Goal: Transaction & Acquisition: Download file/media

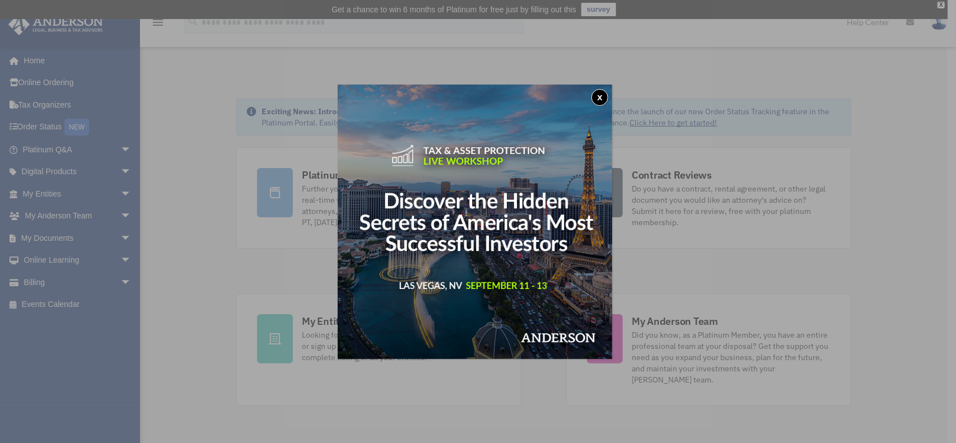
click at [536, 381] on div "x" at bounding box center [478, 221] width 956 height 443
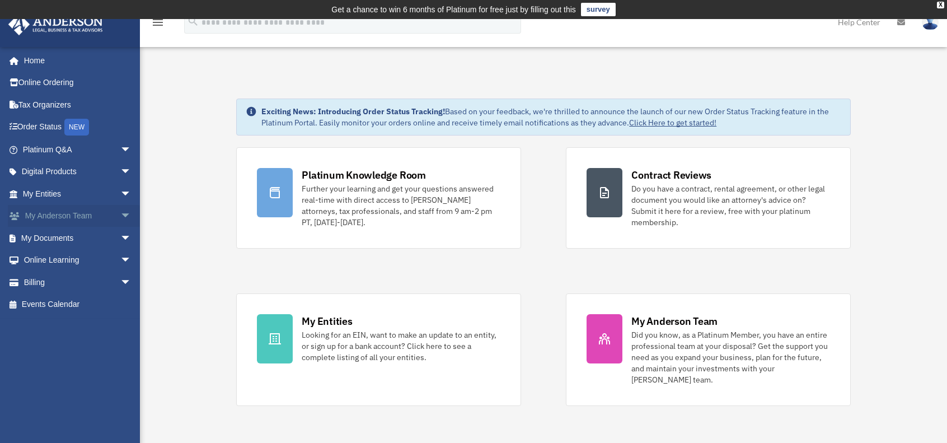
click at [120, 213] on span "arrow_drop_down" at bounding box center [131, 216] width 22 height 23
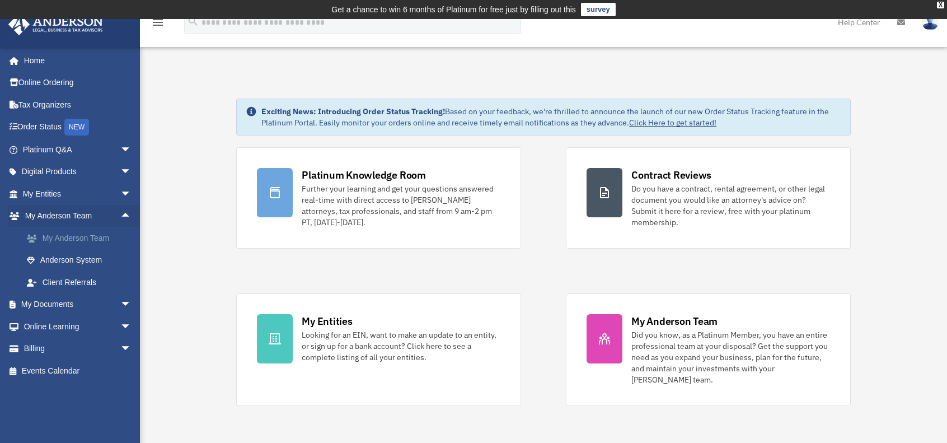
click at [85, 238] on link "My Anderson Team" at bounding box center [82, 238] width 133 height 22
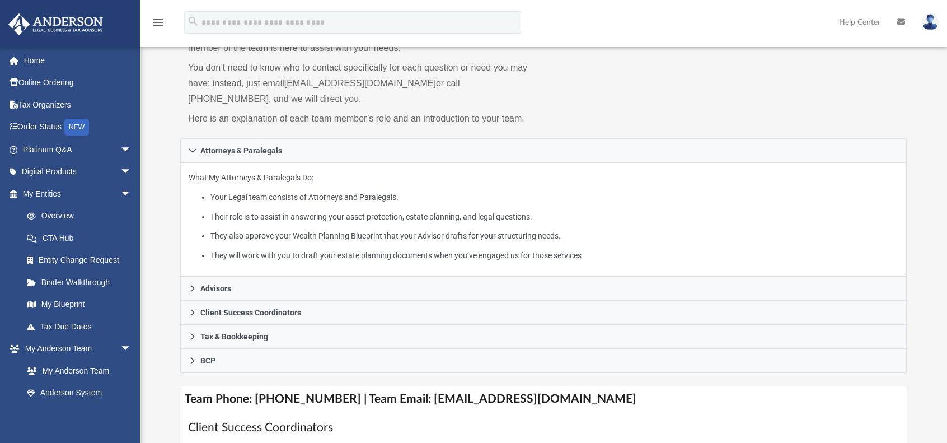
scroll to position [142, 0]
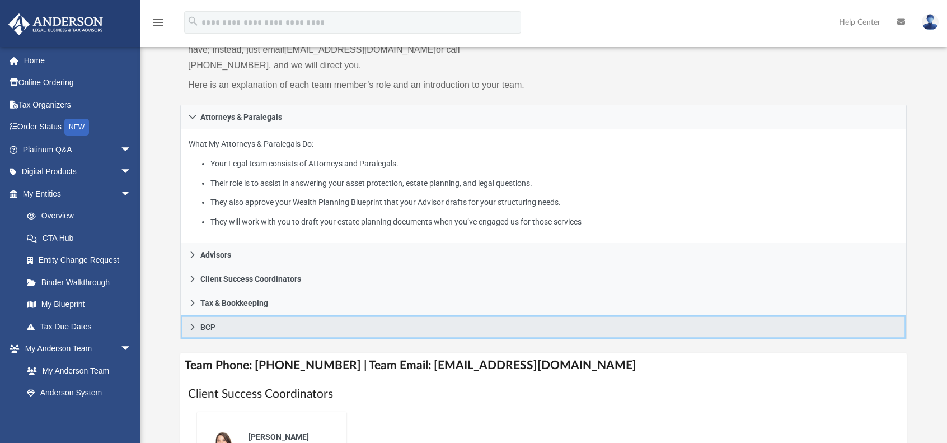
click at [193, 325] on icon at bounding box center [193, 327] width 4 height 7
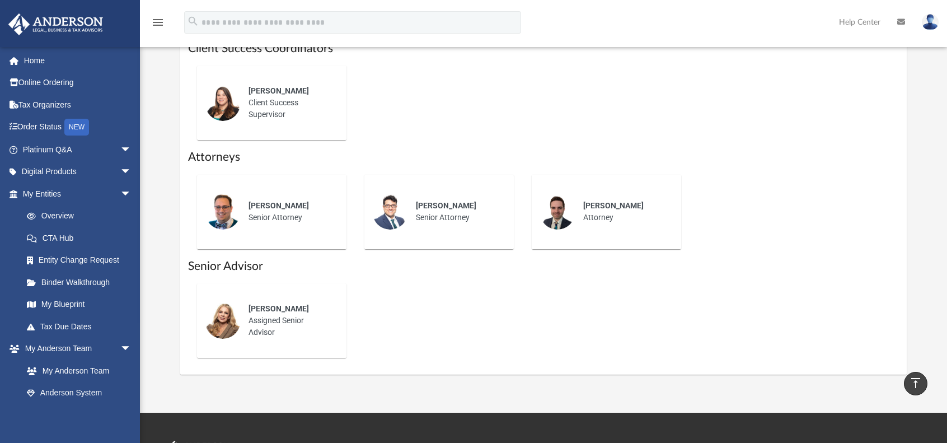
scroll to position [346, 0]
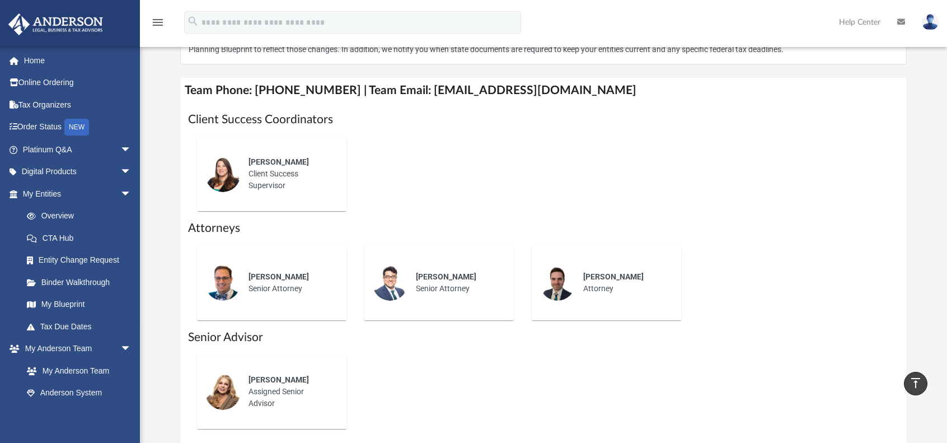
click at [267, 176] on div "Alisha Basom Client Success Supervisor" at bounding box center [290, 173] width 98 height 51
click at [226, 177] on img at bounding box center [223, 174] width 36 height 36
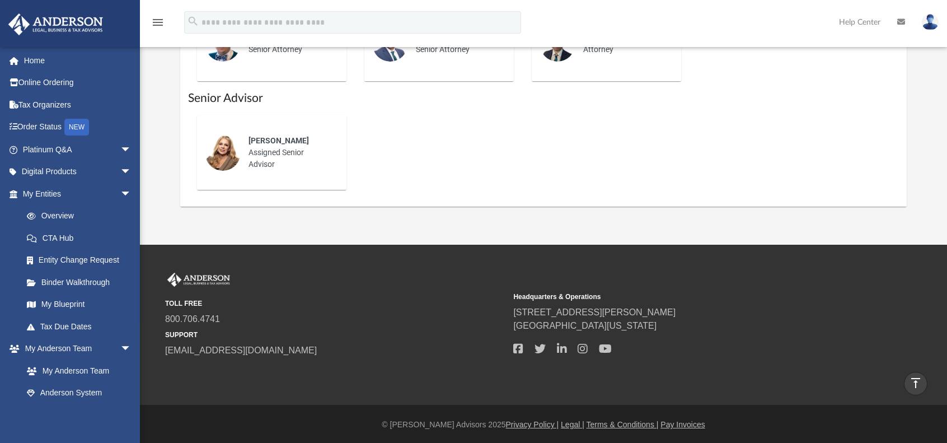
scroll to position [586, 0]
click at [232, 149] on img at bounding box center [223, 153] width 36 height 36
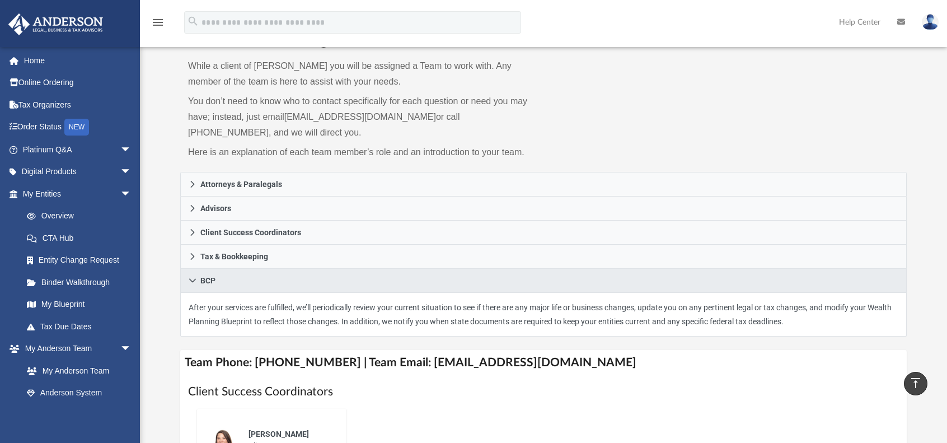
scroll to position [3, 0]
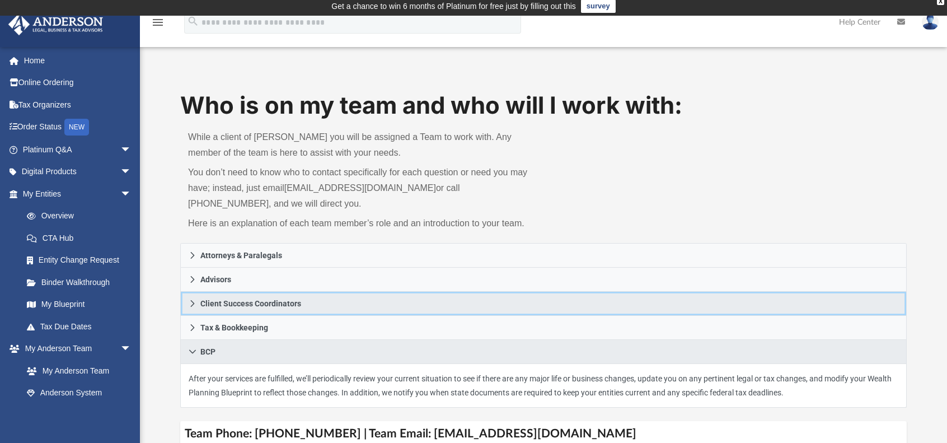
click at [300, 303] on link "Client Success Coordinators" at bounding box center [543, 304] width 727 height 24
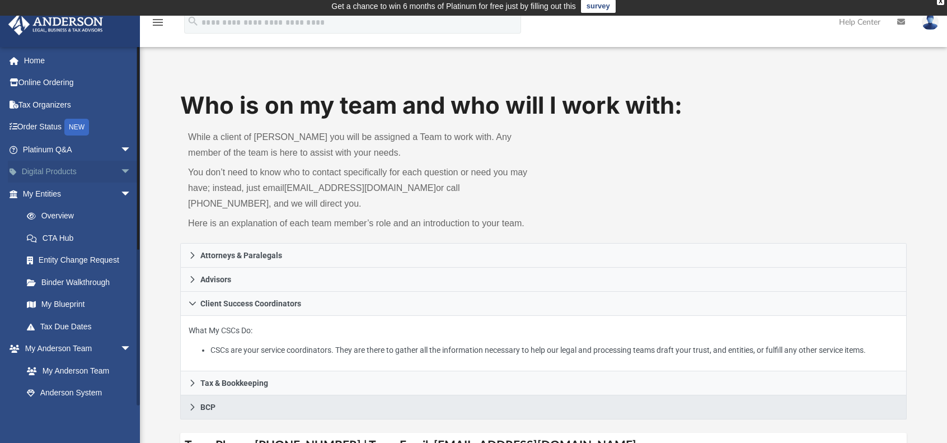
click at [36, 169] on link "Digital Products arrow_drop_down" at bounding box center [78, 172] width 141 height 22
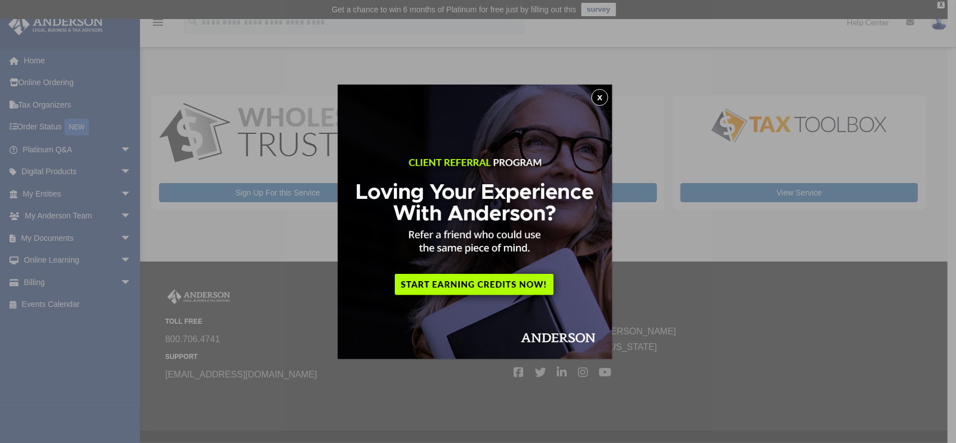
click at [603, 97] on button "x" at bounding box center [599, 97] width 17 height 17
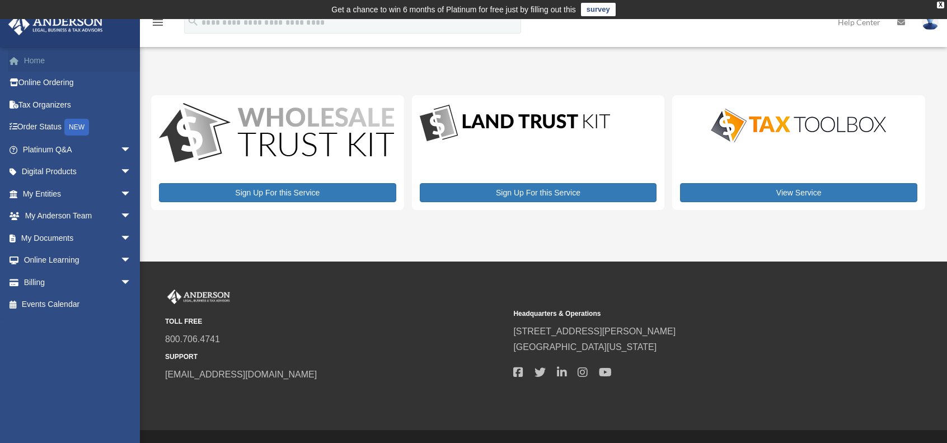
click at [35, 59] on link "Home" at bounding box center [78, 60] width 141 height 22
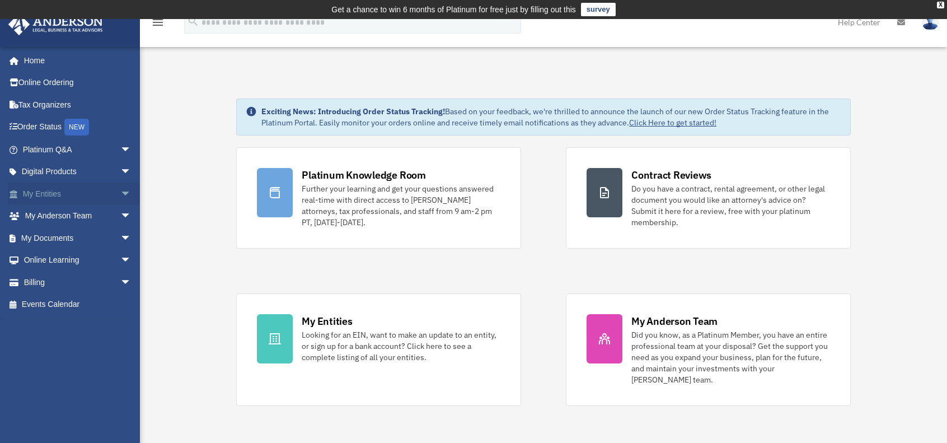
click at [60, 196] on link "My Entities arrow_drop_down" at bounding box center [78, 193] width 141 height 22
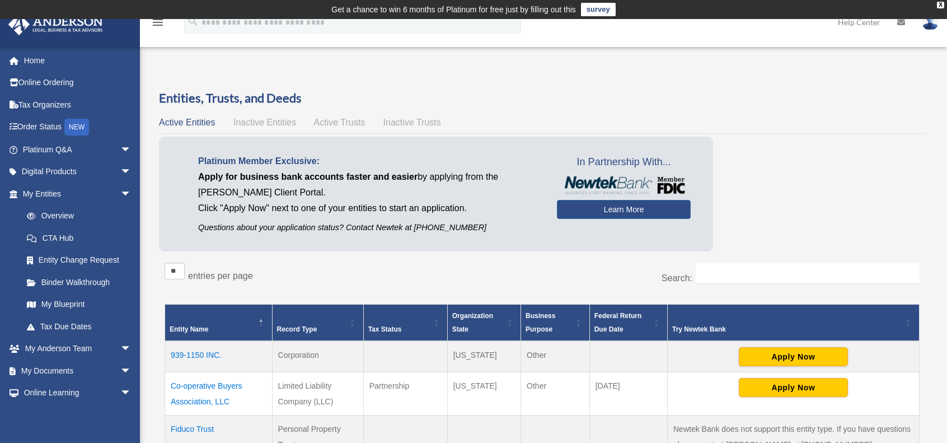
click at [278, 121] on span "Inactive Entities" at bounding box center [264, 123] width 63 height 10
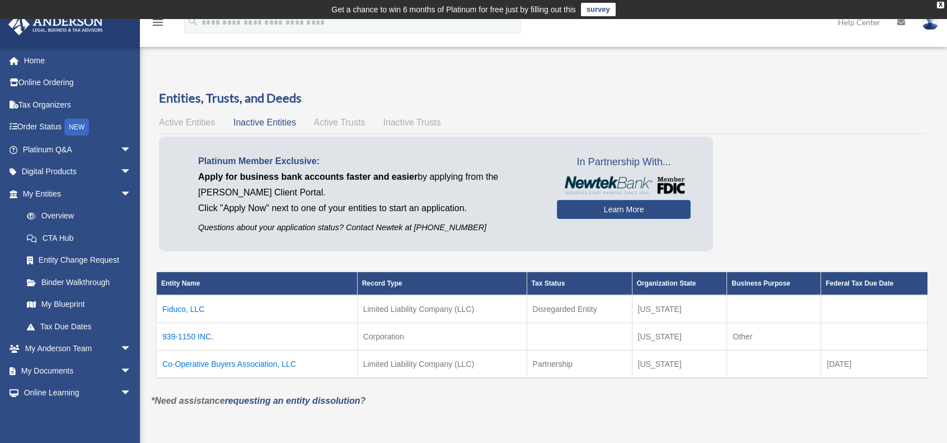
click at [321, 121] on span "Active Trusts" at bounding box center [339, 123] width 51 height 10
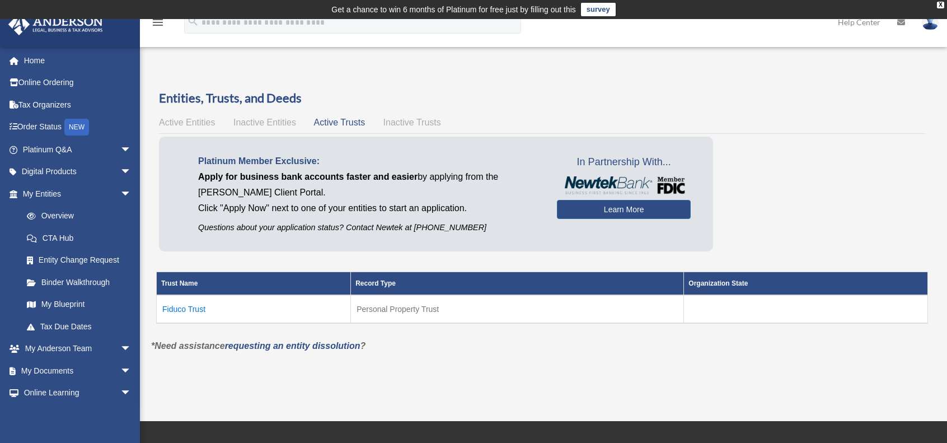
click at [399, 123] on span "Inactive Trusts" at bounding box center [412, 123] width 58 height 10
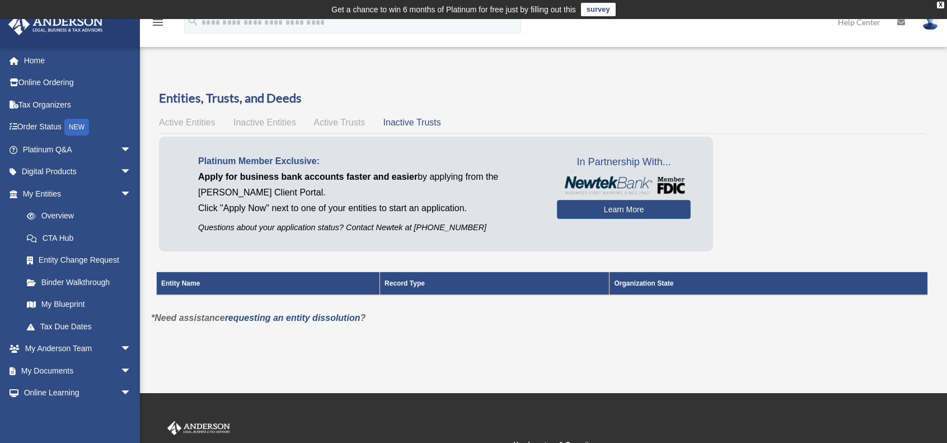
click at [597, 8] on link "survey" at bounding box center [598, 9] width 35 height 13
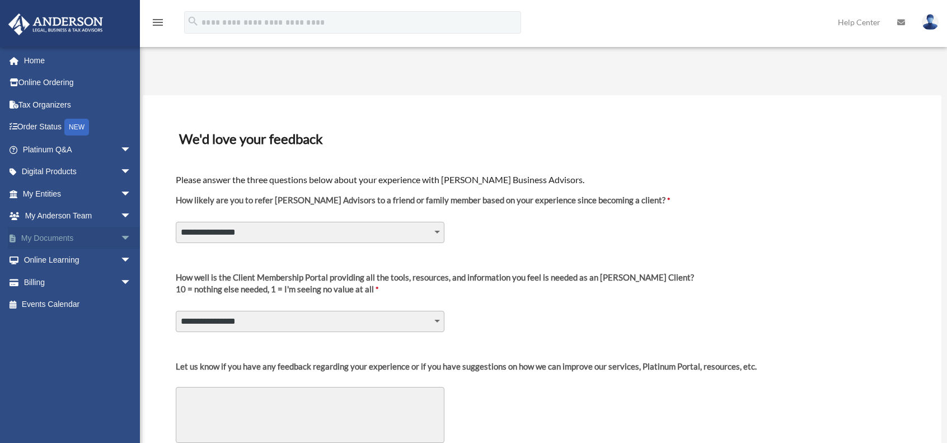
drag, startPoint x: 379, startPoint y: 72, endPoint x: 118, endPoint y: 236, distance: 308.6
click at [120, 236] on span "arrow_drop_down" at bounding box center [131, 238] width 22 height 23
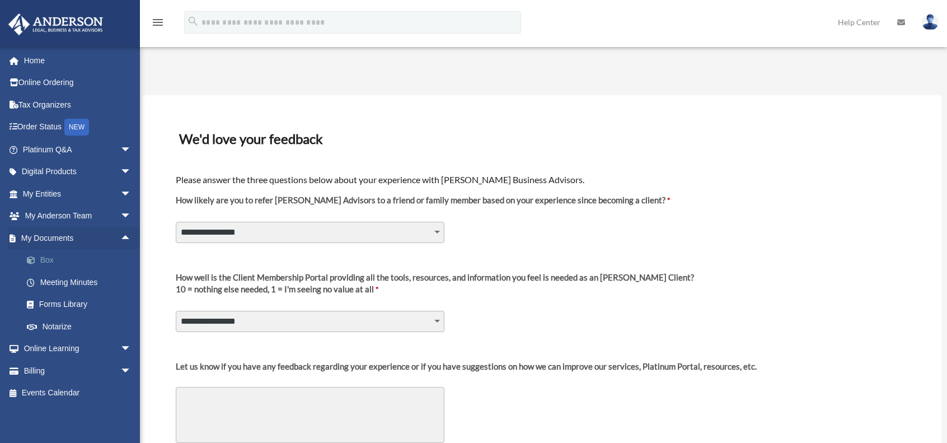
click at [46, 261] on link "Box" at bounding box center [82, 260] width 133 height 22
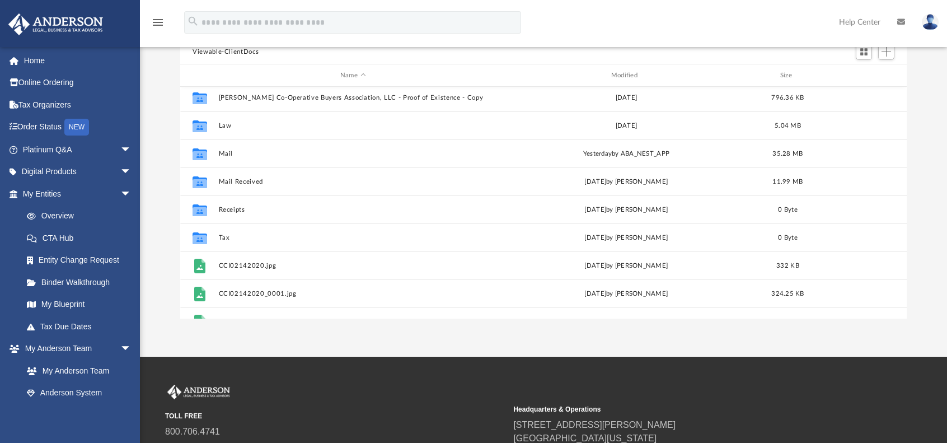
scroll to position [103, 0]
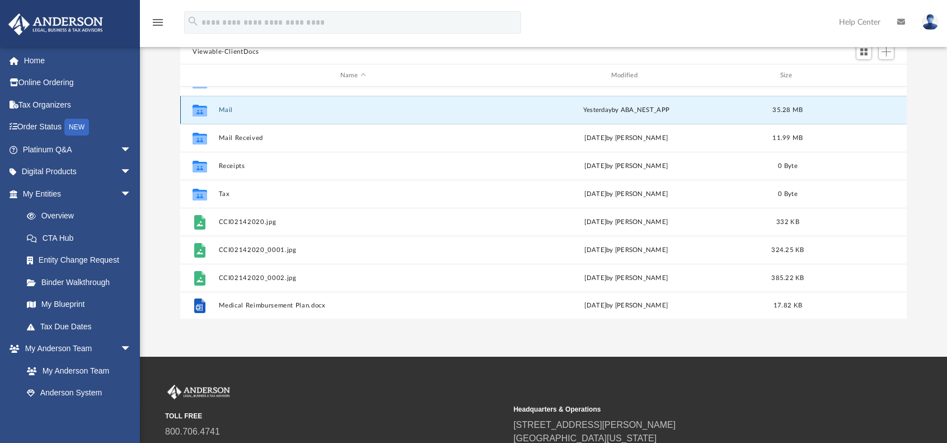
click at [233, 109] on button "Mail" at bounding box center [353, 109] width 269 height 7
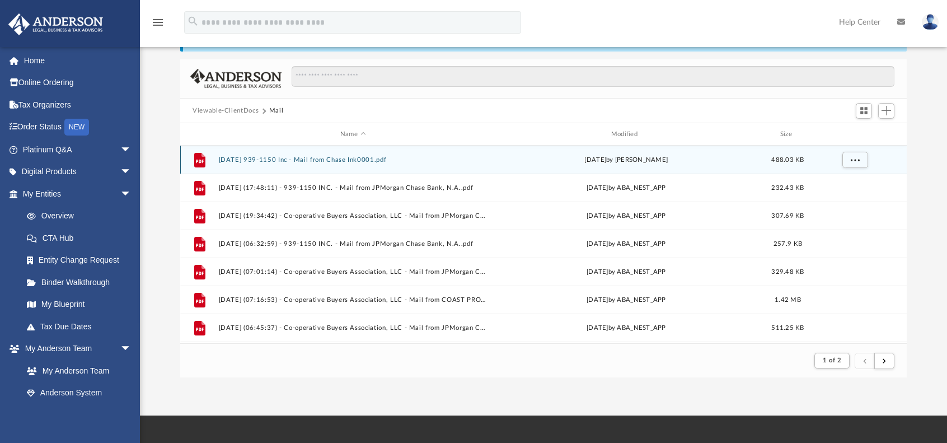
scroll to position [0, 0]
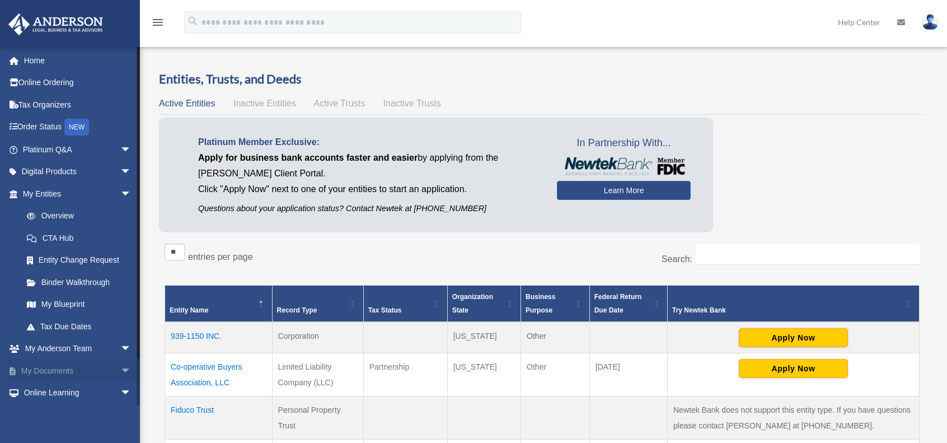
click at [58, 373] on link "My Documents arrow_drop_down" at bounding box center [78, 370] width 141 height 22
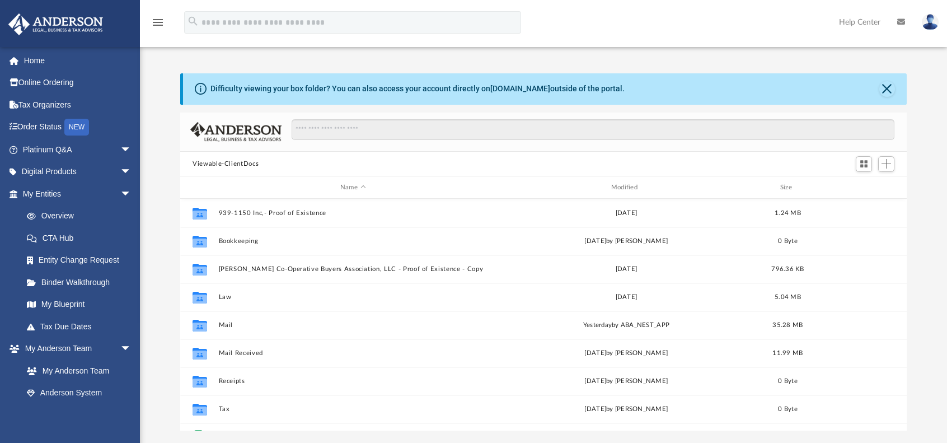
scroll to position [246, 718]
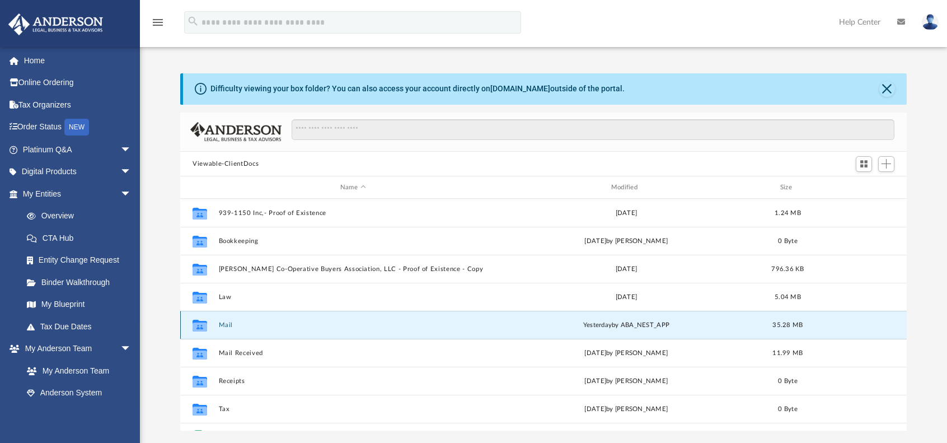
click at [228, 323] on button "Mail" at bounding box center [353, 324] width 269 height 7
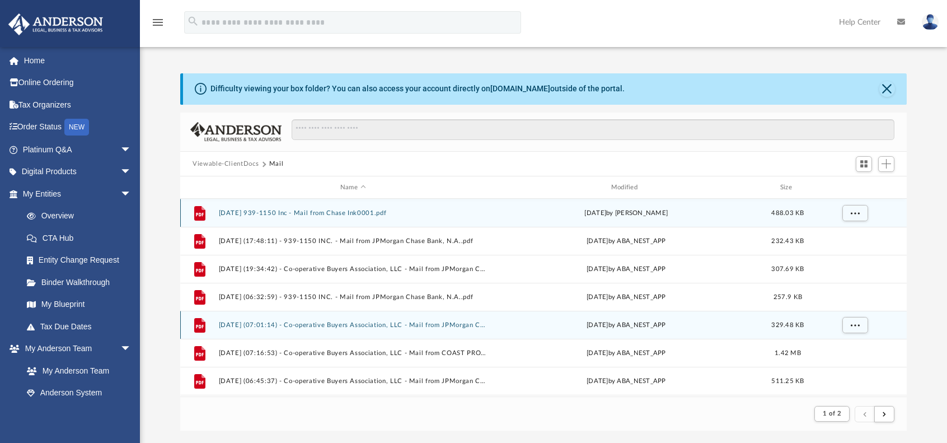
scroll to position [9, 9]
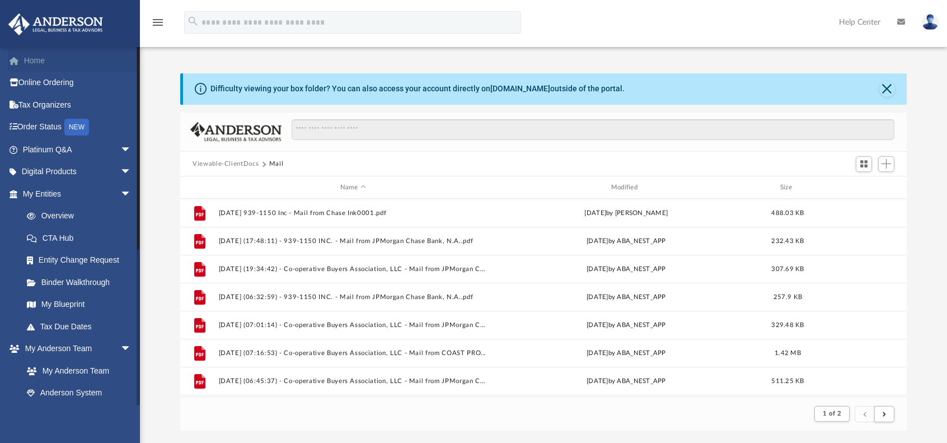
click at [37, 60] on link "Home" at bounding box center [78, 60] width 141 height 22
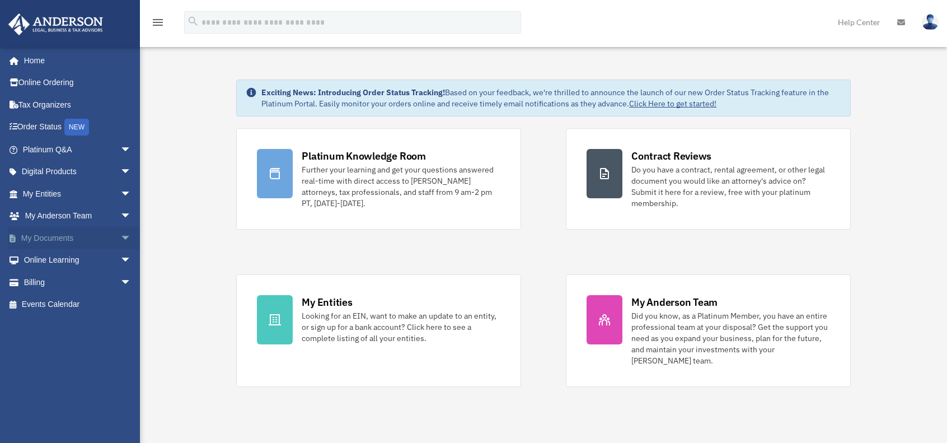
click at [41, 233] on link "My Documents arrow_drop_down" at bounding box center [78, 238] width 141 height 22
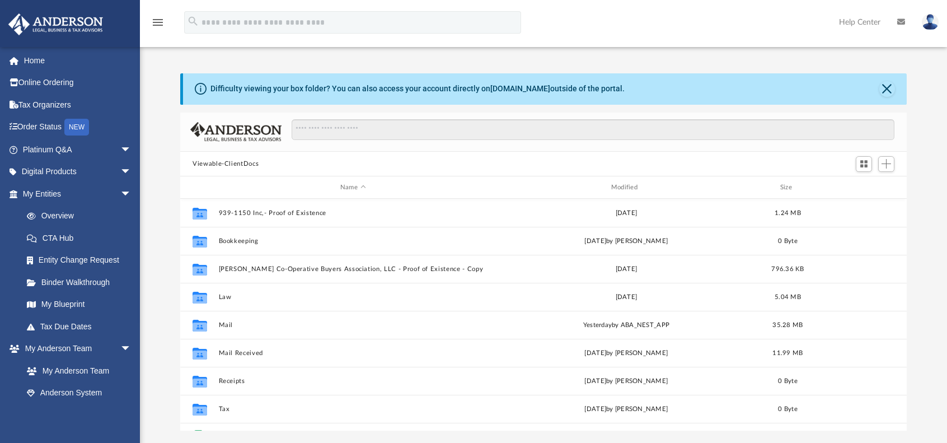
scroll to position [246, 718]
click at [134, 439] on div "[EMAIL_ADDRESS][DOMAIN_NAME] Sign Out [EMAIL_ADDRESS][DOMAIN_NAME] Home Online …" at bounding box center [70, 267] width 140 height 443
click at [120, 348] on span "arrow_drop_down" at bounding box center [131, 349] width 22 height 23
click at [44, 394] on link "Box" at bounding box center [82, 393] width 133 height 22
click at [48, 392] on link "Box" at bounding box center [82, 393] width 133 height 22
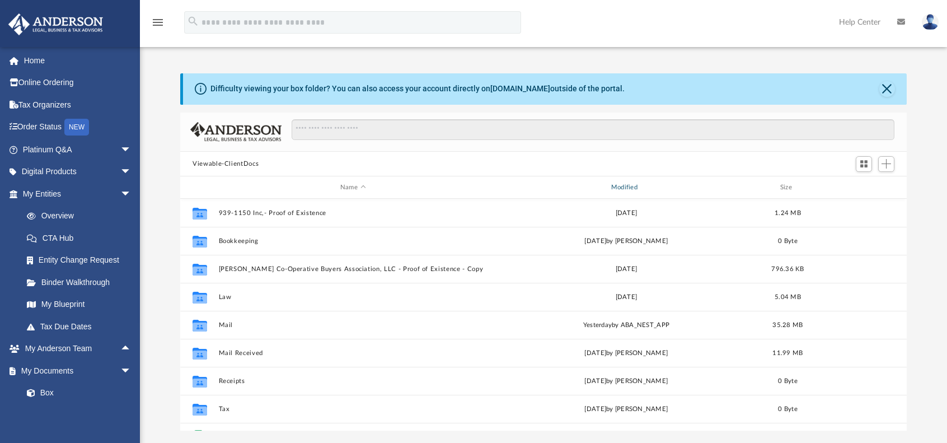
click at [620, 187] on div "Modified" at bounding box center [626, 187] width 269 height 10
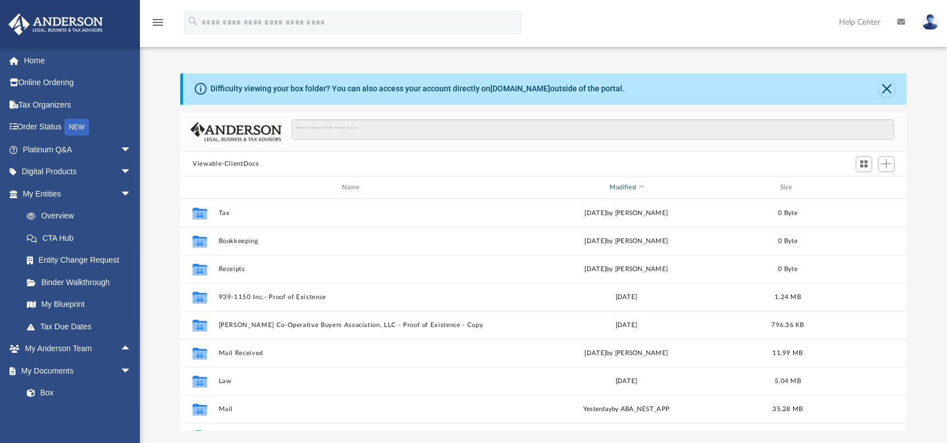
click at [620, 187] on div "Modified" at bounding box center [626, 187] width 269 height 10
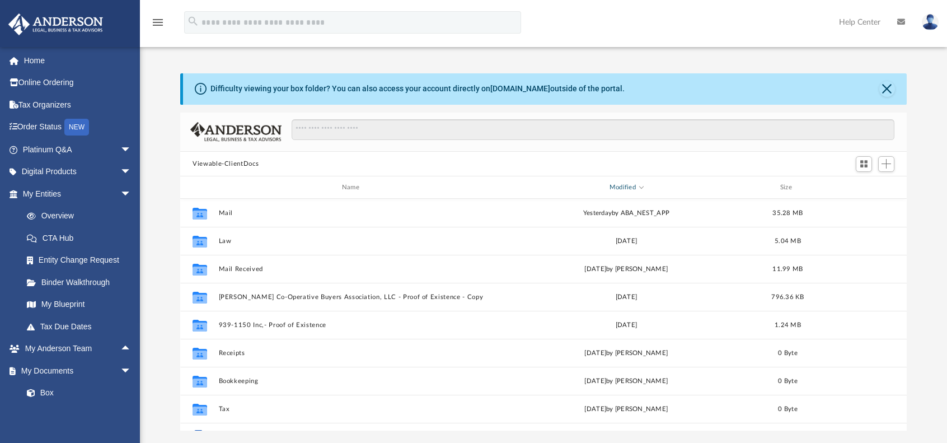
click at [620, 187] on div "Modified" at bounding box center [626, 187] width 269 height 10
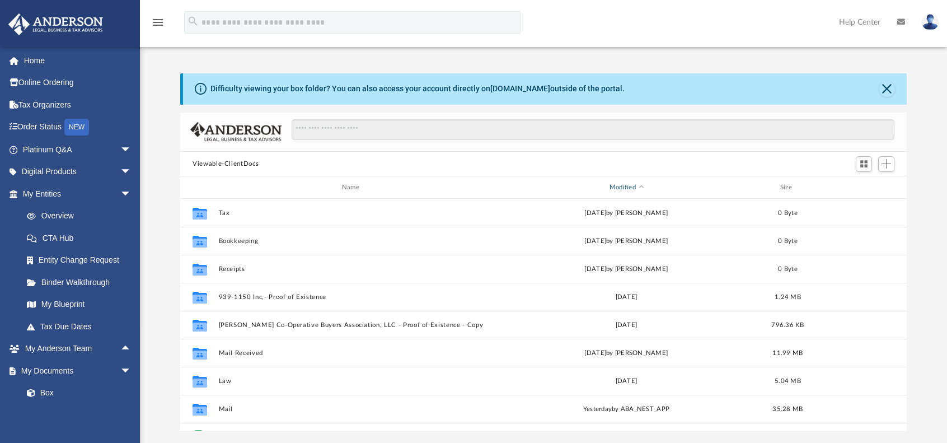
click at [643, 188] on span "Modified" at bounding box center [641, 187] width 4 height 4
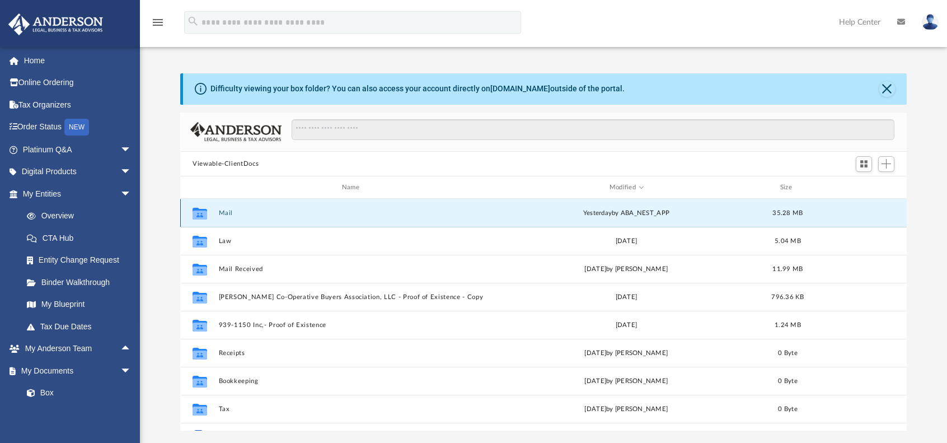
click at [221, 211] on button "Mail" at bounding box center [353, 212] width 269 height 7
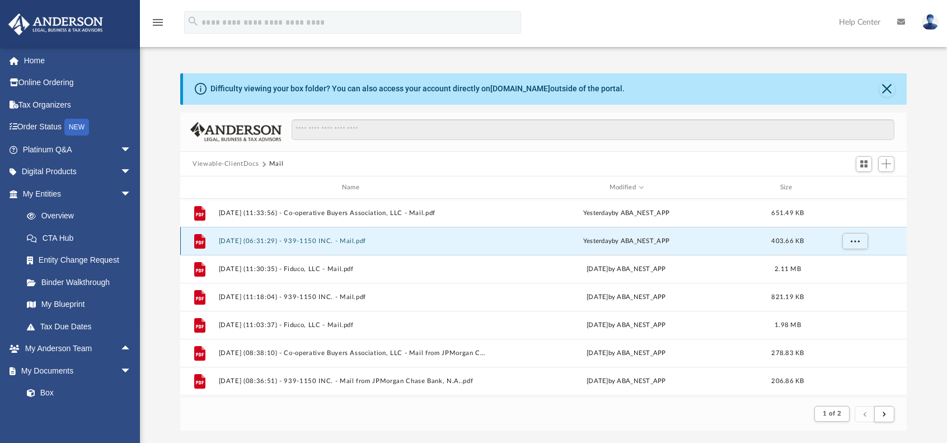
click at [306, 240] on button "[DATE] (06:31:29) - 939-1150 INC. - Mail.pdf" at bounding box center [353, 240] width 269 height 7
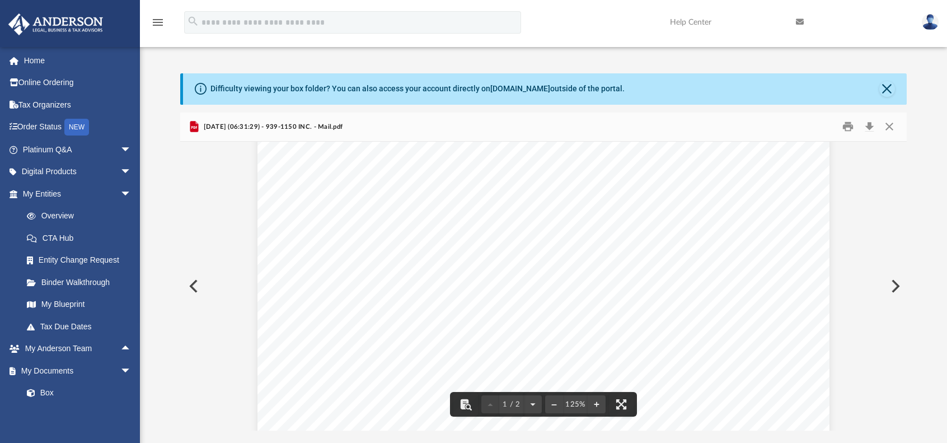
scroll to position [0, 0]
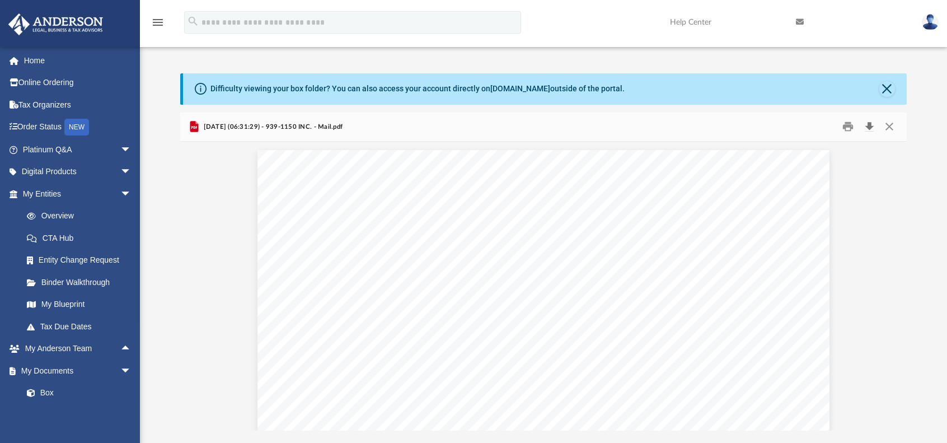
click at [871, 125] on button "Download" at bounding box center [869, 126] width 20 height 17
click at [897, 284] on button "Preview" at bounding box center [894, 285] width 25 height 31
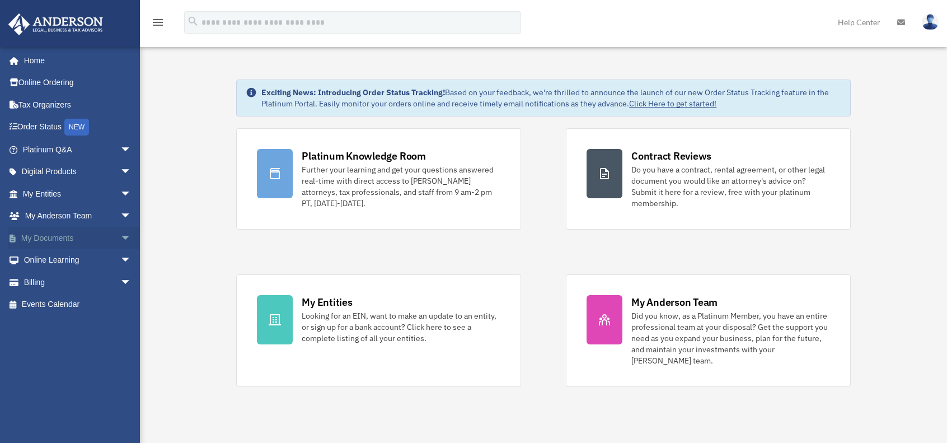
click at [31, 235] on link "My Documents arrow_drop_down" at bounding box center [78, 238] width 141 height 22
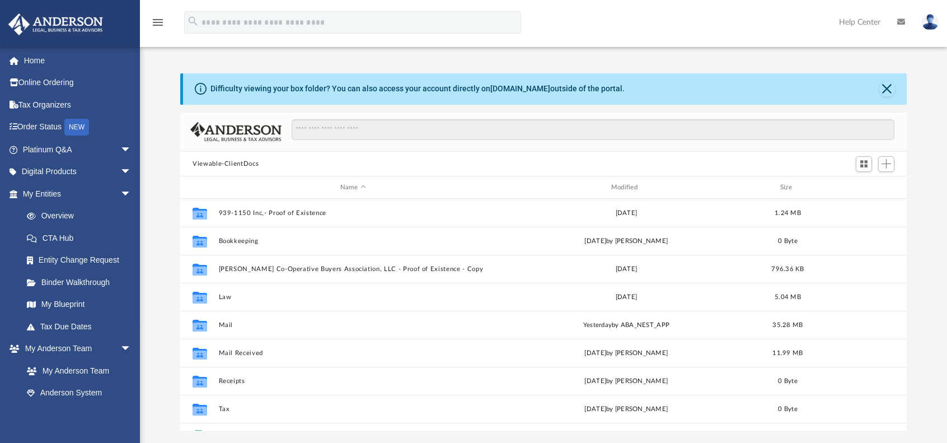
scroll to position [246, 718]
click at [41, 59] on link "Home" at bounding box center [78, 60] width 141 height 22
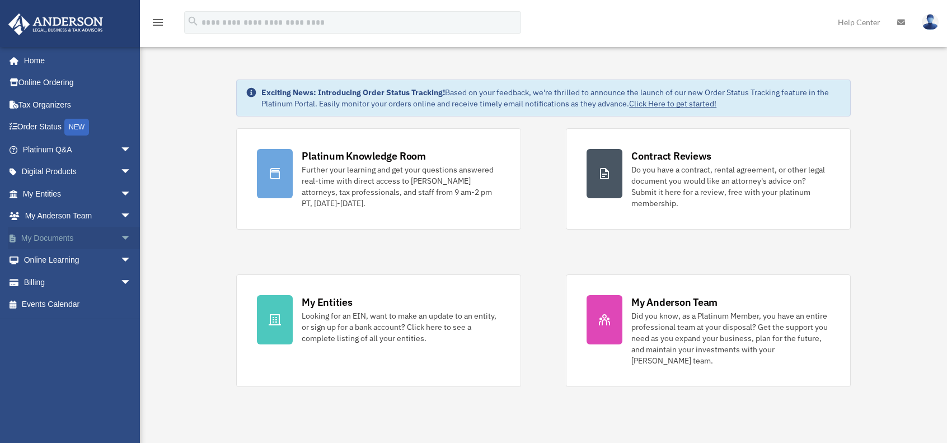
click at [28, 240] on link "My Documents arrow_drop_down" at bounding box center [78, 238] width 141 height 22
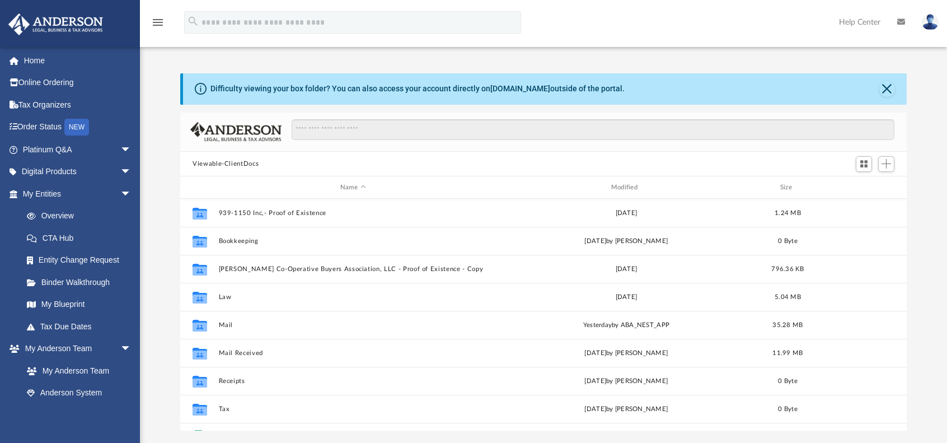
scroll to position [246, 718]
click at [31, 62] on link "Home" at bounding box center [78, 60] width 141 height 22
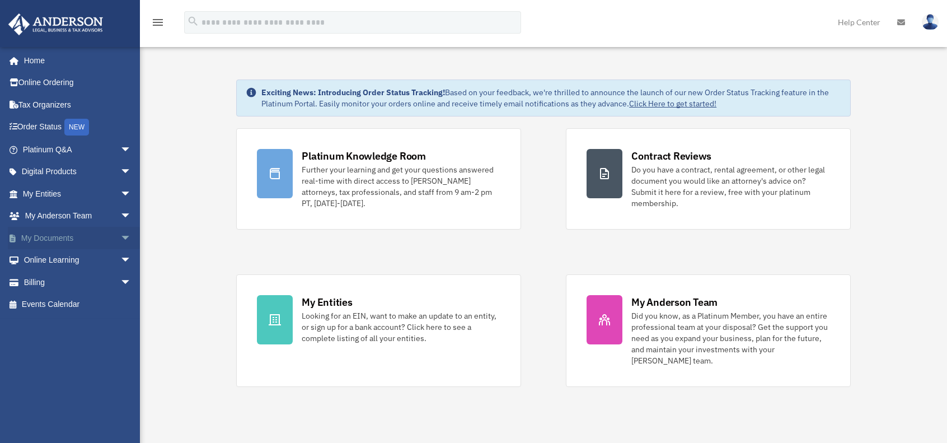
click at [60, 237] on link "My Documents arrow_drop_down" at bounding box center [78, 238] width 141 height 22
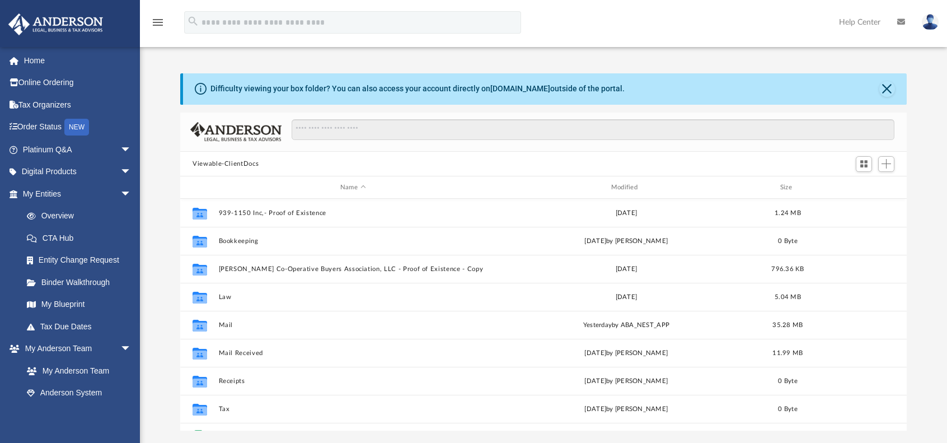
scroll to position [246, 718]
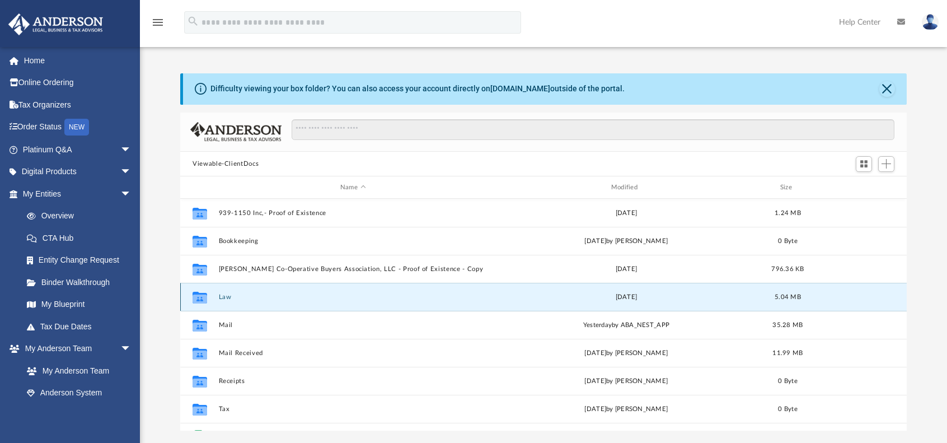
click at [223, 297] on button "Law" at bounding box center [353, 296] width 269 height 7
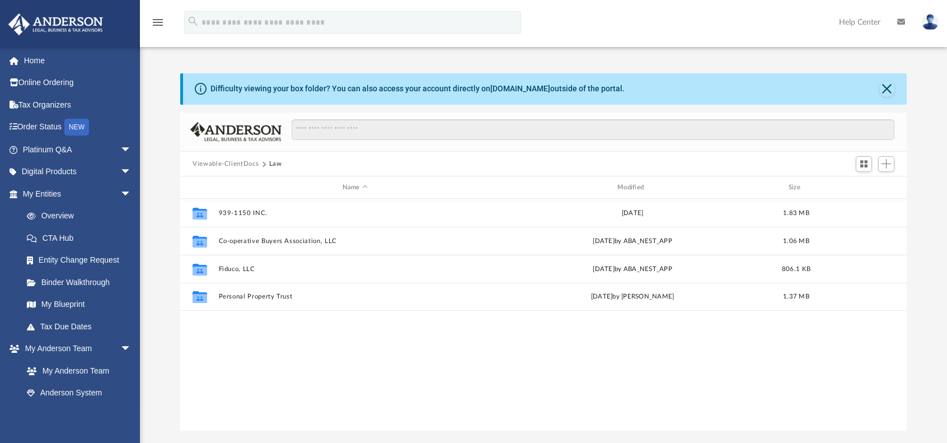
click at [233, 162] on button "Viewable-ClientDocs" at bounding box center [226, 164] width 66 height 10
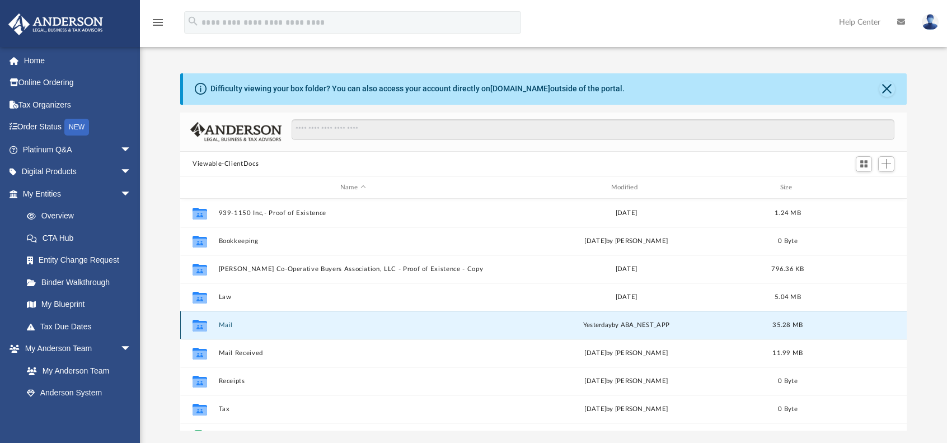
click at [235, 324] on button "Mail" at bounding box center [353, 324] width 269 height 7
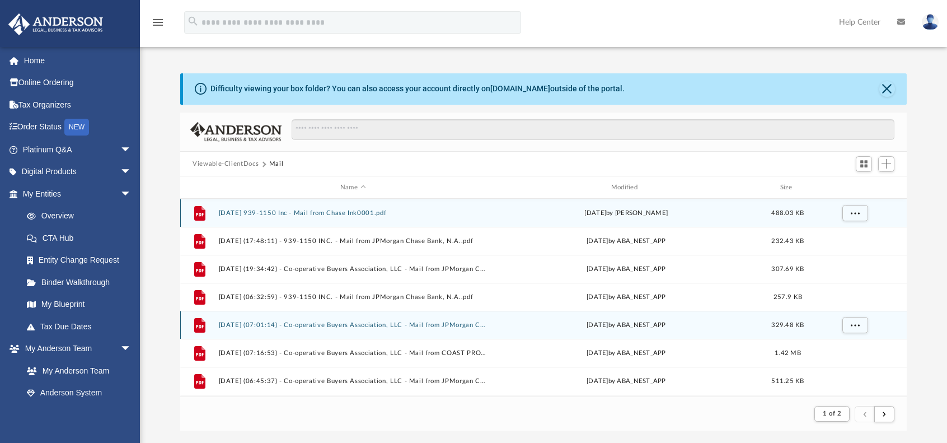
scroll to position [9, 9]
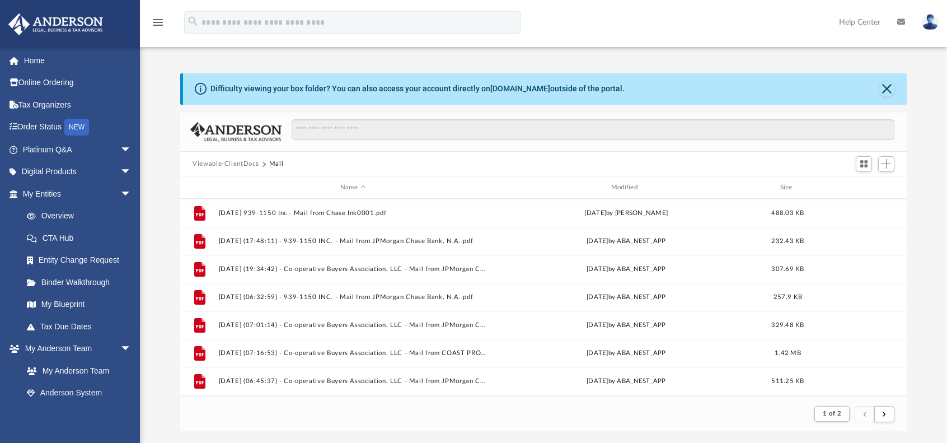
click at [208, 161] on button "Viewable-ClientDocs" at bounding box center [226, 164] width 66 height 10
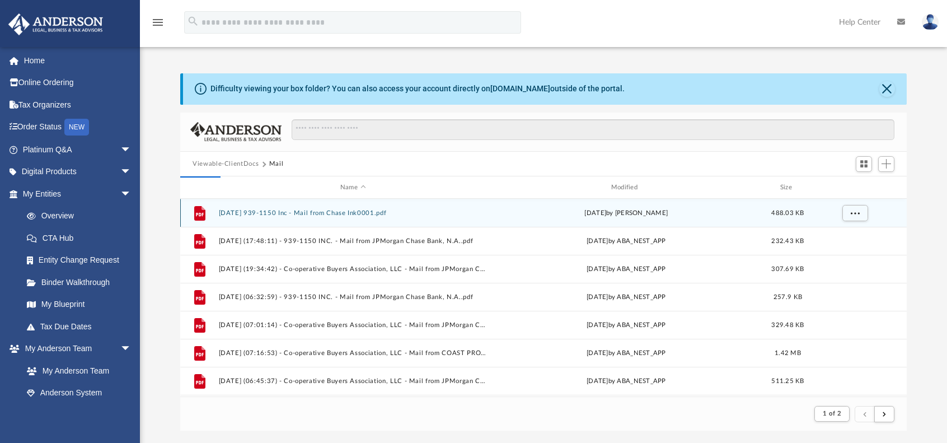
scroll to position [246, 718]
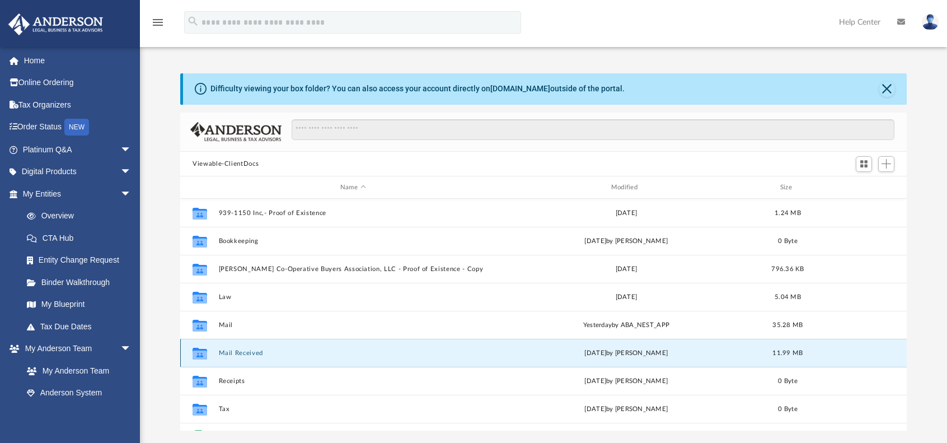
click at [233, 354] on button "Mail Received" at bounding box center [353, 352] width 269 height 7
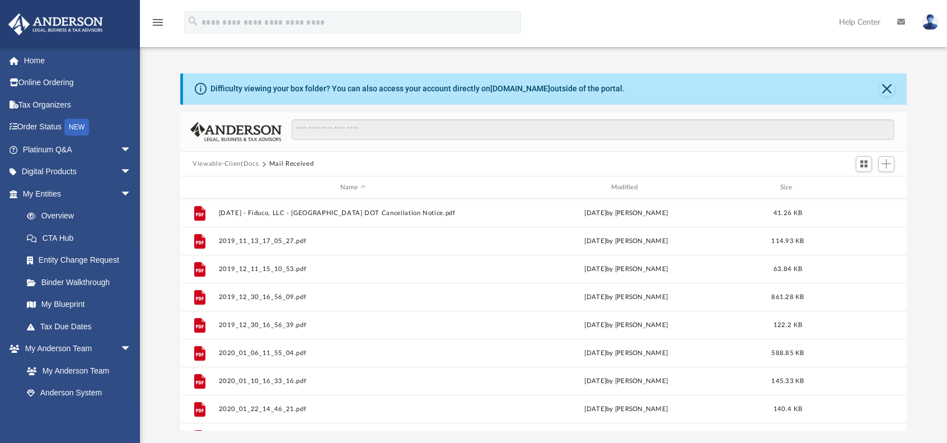
click at [242, 162] on button "Viewable-ClientDocs" at bounding box center [226, 164] width 66 height 10
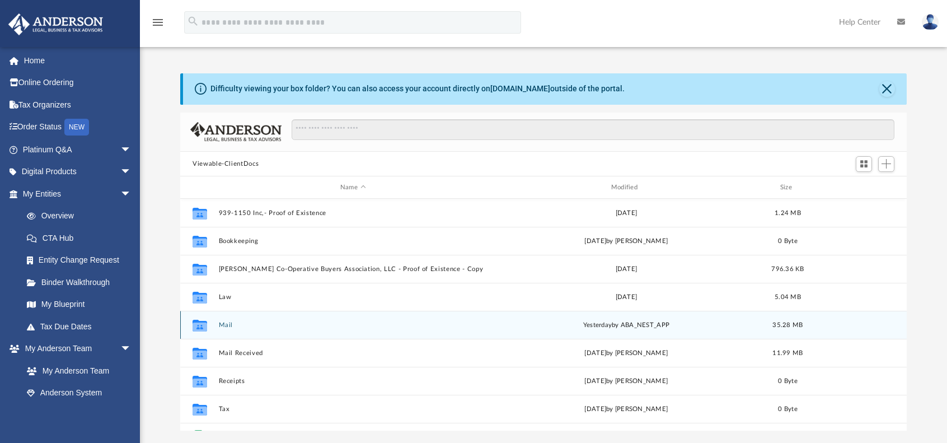
click at [225, 322] on button "Mail" at bounding box center [353, 324] width 269 height 7
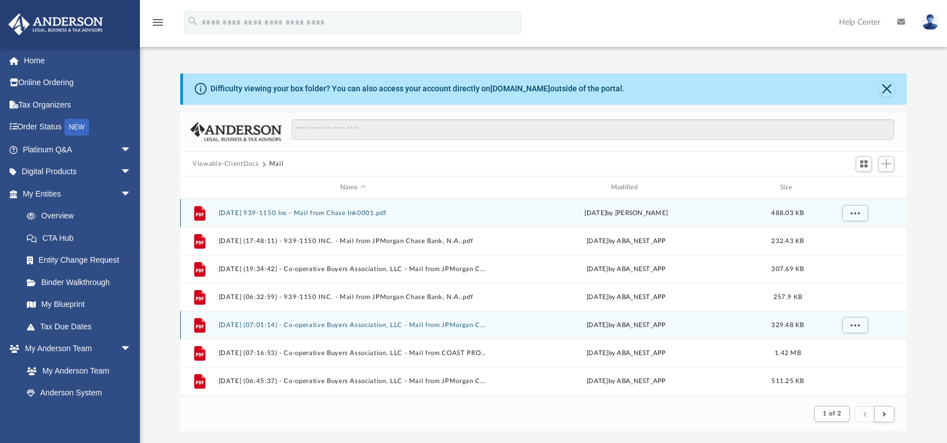
scroll to position [9, 9]
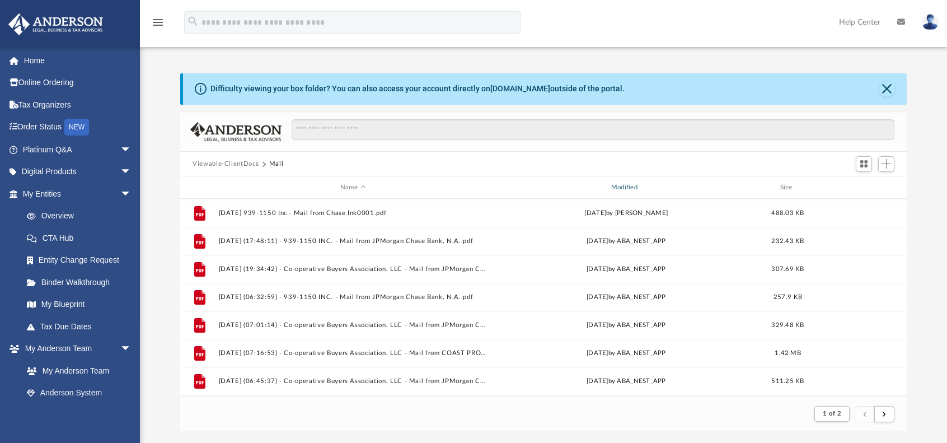
click at [617, 185] on div "Modified" at bounding box center [626, 187] width 269 height 10
click at [623, 185] on div "Modified" at bounding box center [626, 187] width 269 height 10
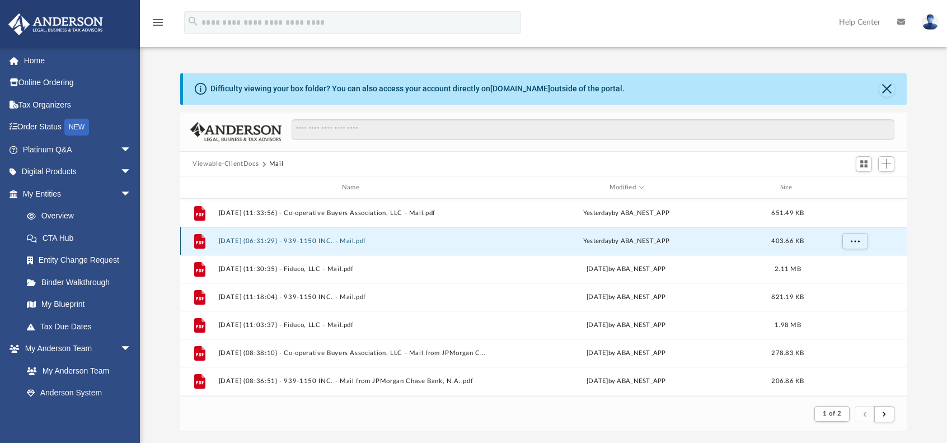
click at [338, 241] on button "[DATE] (06:31:29) - 939-1150 INC. - Mail.pdf" at bounding box center [353, 240] width 269 height 7
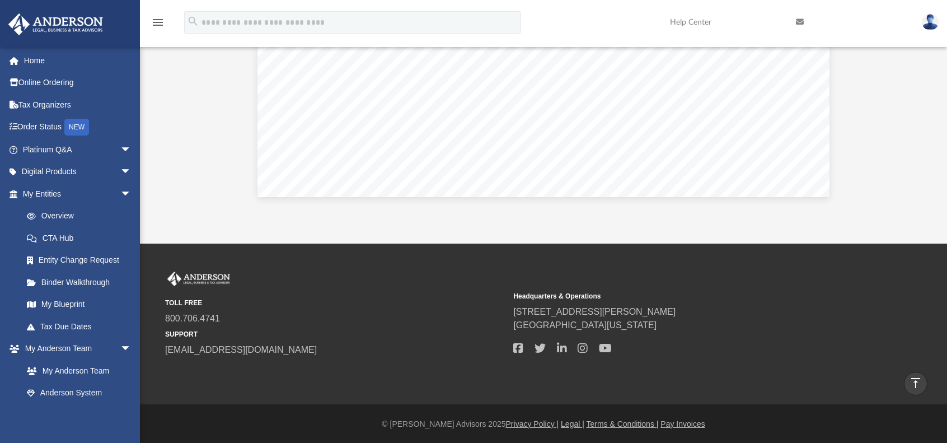
scroll to position [226, 0]
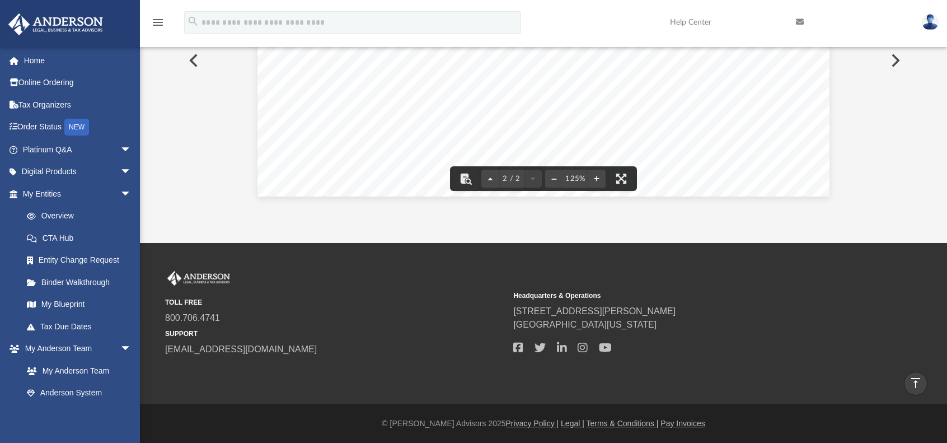
click at [555, 179] on button "File preview" at bounding box center [554, 178] width 18 height 25
click at [555, 180] on button "File preview" at bounding box center [554, 178] width 18 height 25
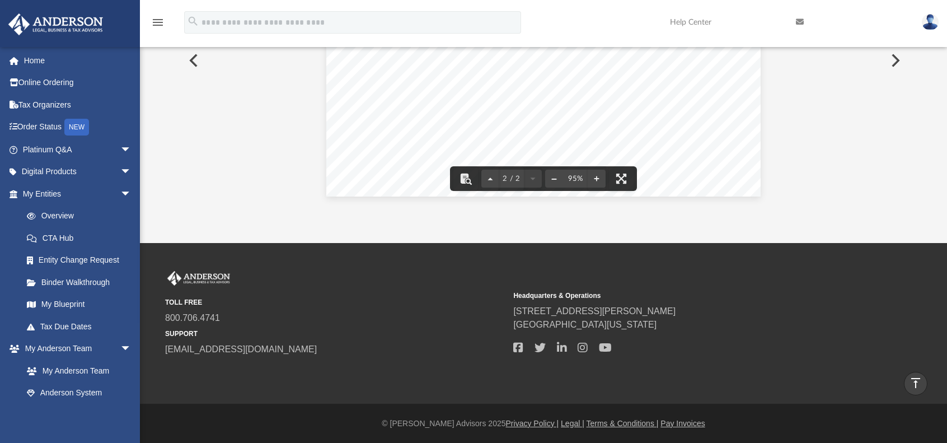
click at [555, 180] on button "File preview" at bounding box center [554, 178] width 18 height 25
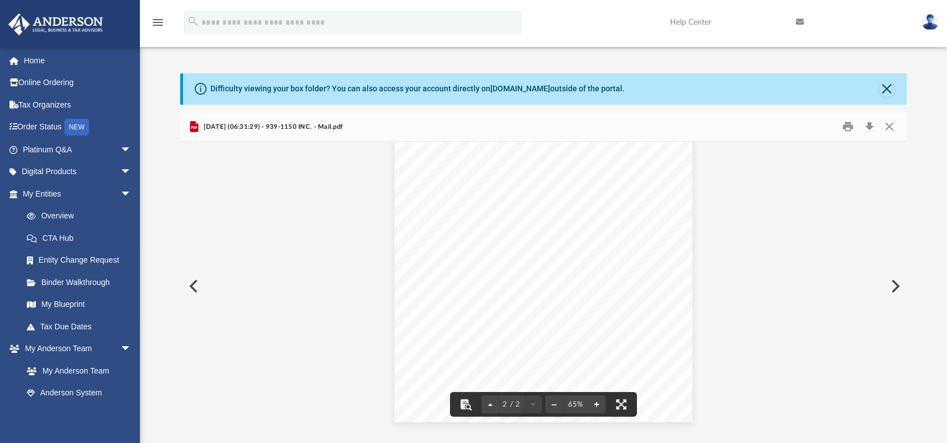
click at [598, 402] on button "File preview" at bounding box center [597, 404] width 18 height 25
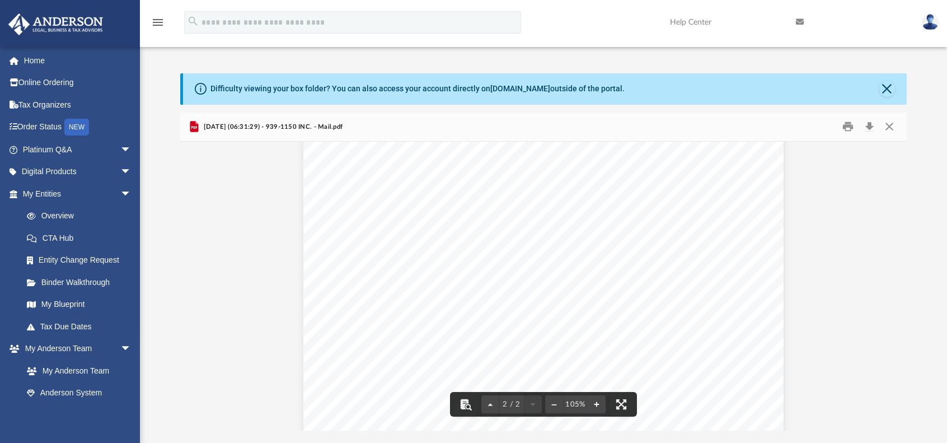
click at [598, 402] on button "File preview" at bounding box center [597, 404] width 18 height 25
click at [554, 405] on button "File preview" at bounding box center [554, 404] width 18 height 25
click at [554, 405] on div "1 / 2 115%" at bounding box center [543, 286] width 727 height 289
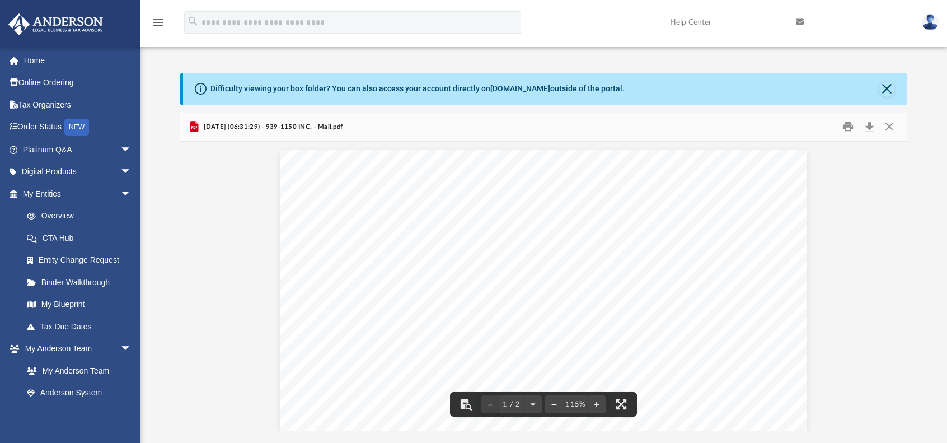
click at [554, 405] on button "File preview" at bounding box center [554, 404] width 18 height 25
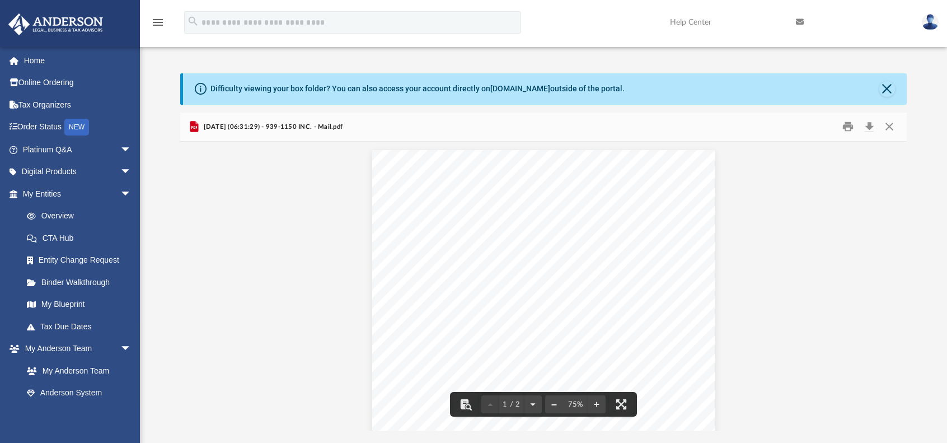
click at [554, 405] on button "File preview" at bounding box center [554, 404] width 18 height 25
click at [868, 127] on button "Download" at bounding box center [869, 126] width 20 height 17
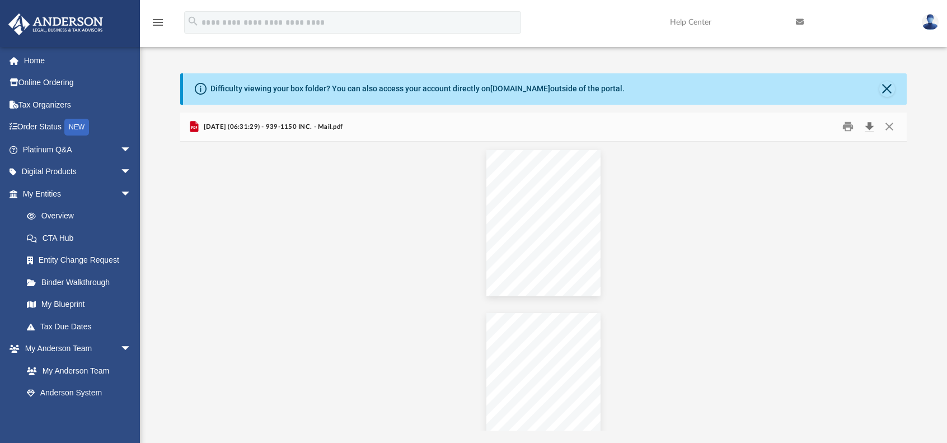
click at [870, 125] on button "Download" at bounding box center [869, 126] width 20 height 17
